Goal: Book appointment/travel/reservation

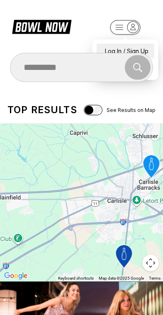
click at [141, 45] on div "Log In / Sign Up" at bounding box center [126, 51] width 58 height 15
select select "**"
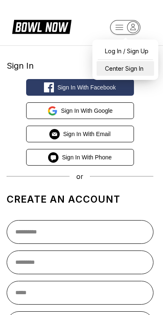
click at [134, 64] on div "Center Sign In" at bounding box center [126, 68] width 58 height 15
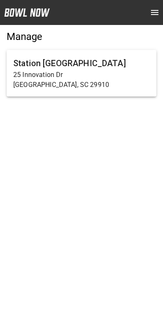
click at [116, 67] on h6 "Station [GEOGRAPHIC_DATA]" at bounding box center [81, 63] width 137 height 13
click at [114, 67] on h6 "Station [GEOGRAPHIC_DATA]" at bounding box center [81, 63] width 137 height 13
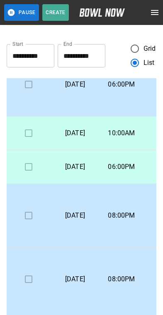
scroll to position [131, 2]
